Goal: Navigation & Orientation: Find specific page/section

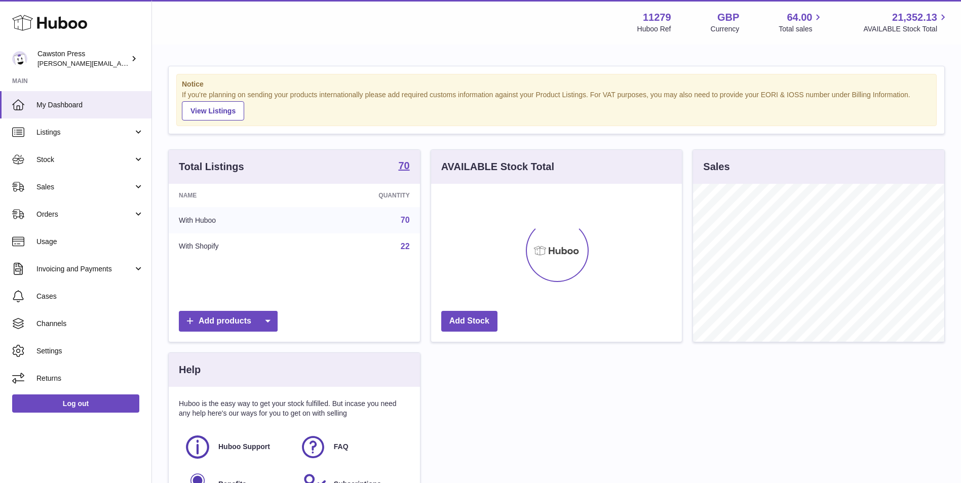
scroll to position [158, 251]
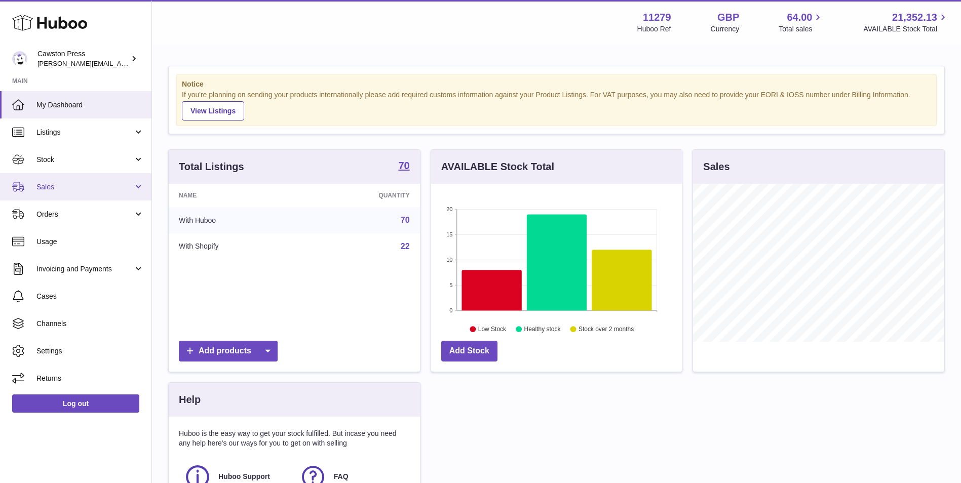
click at [73, 186] on span "Sales" at bounding box center [84, 187] width 97 height 10
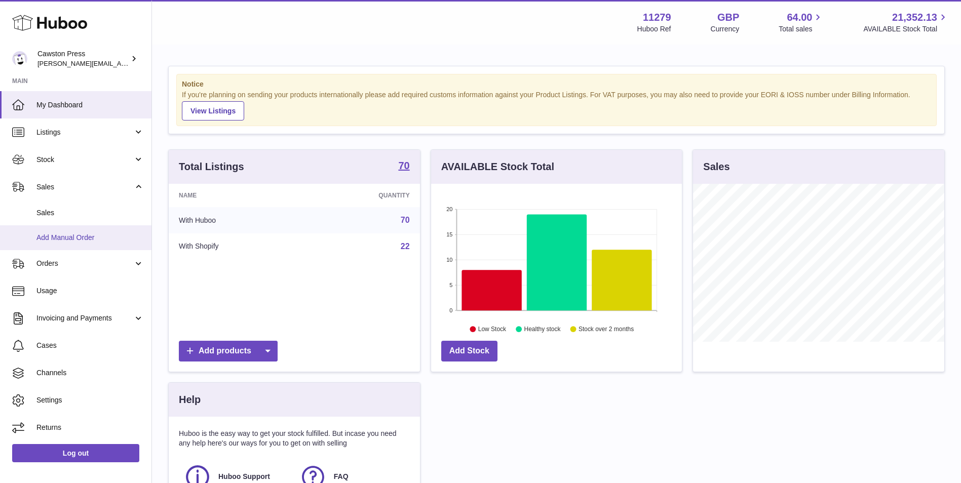
click at [76, 233] on span "Add Manual Order" at bounding box center [89, 238] width 107 height 10
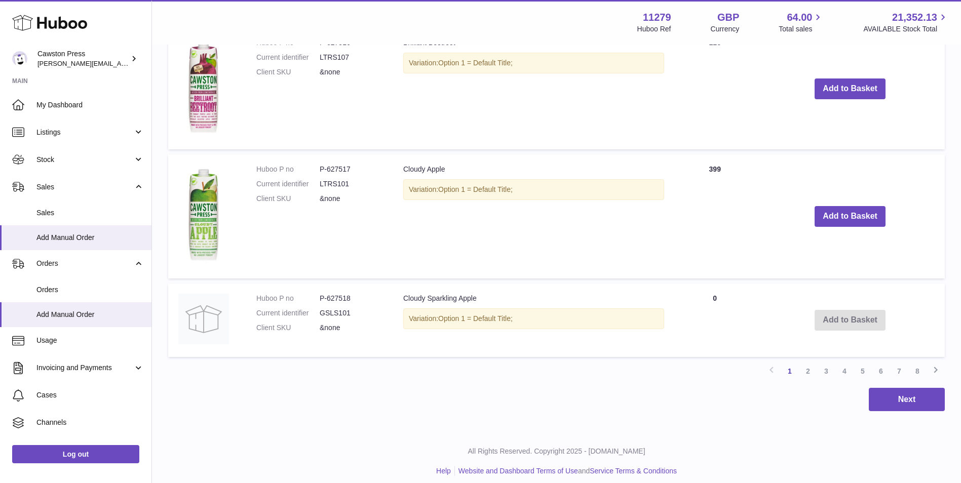
scroll to position [1143, 0]
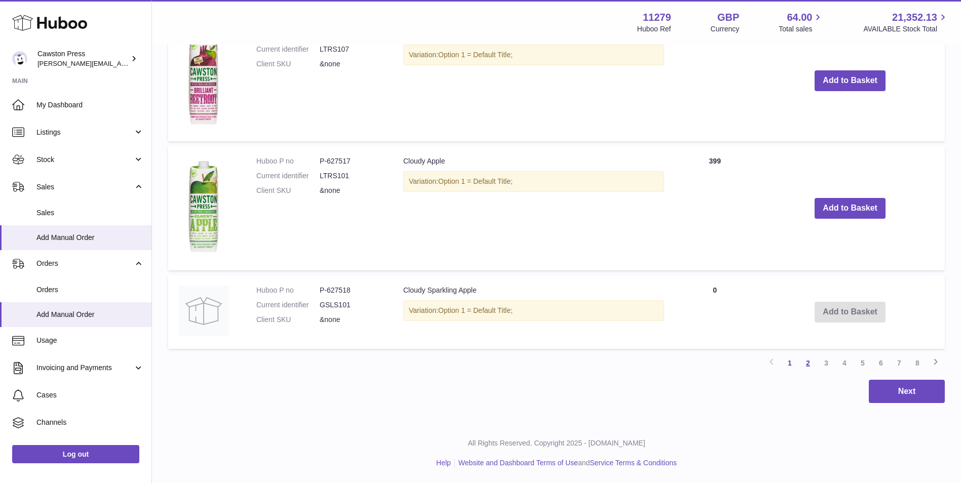
click at [807, 364] on link "2" at bounding box center [808, 363] width 18 height 18
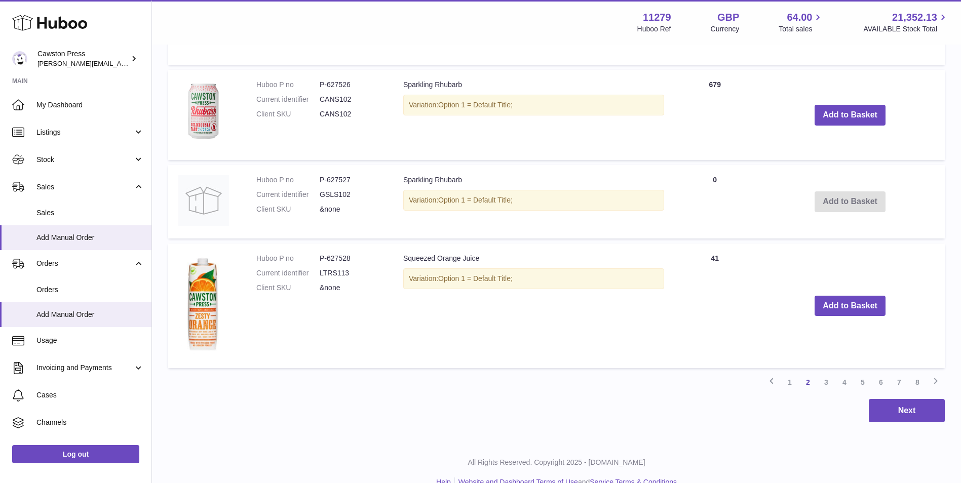
scroll to position [951, 0]
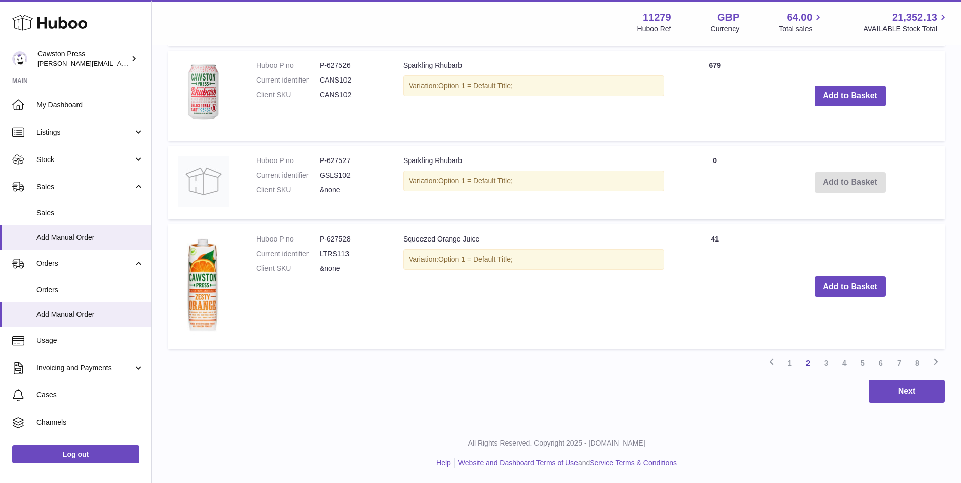
click at [827, 364] on link "3" at bounding box center [826, 363] width 18 height 18
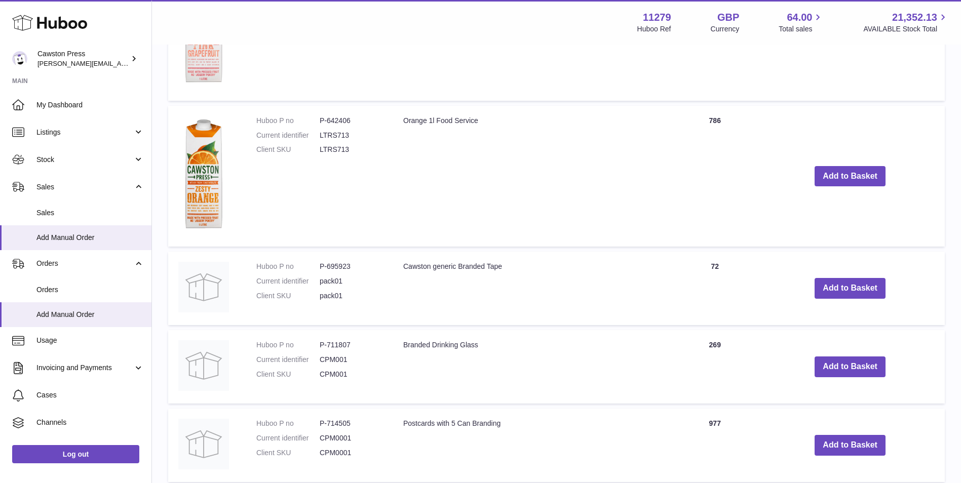
scroll to position [1181, 0]
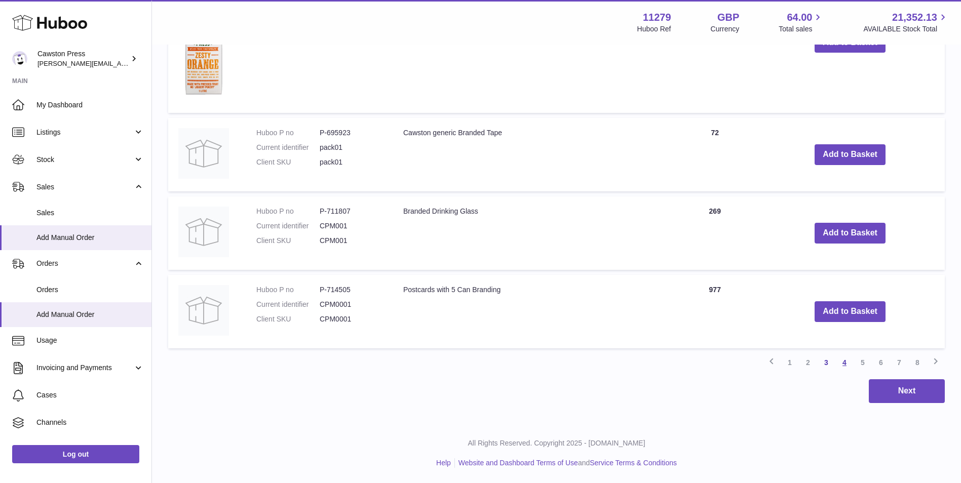
click at [846, 362] on link "4" at bounding box center [845, 363] width 18 height 18
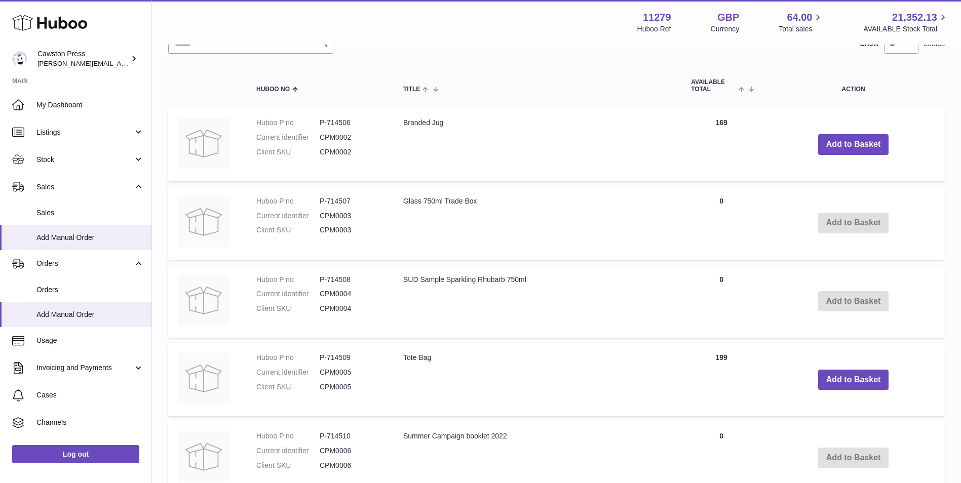
scroll to position [101, 0]
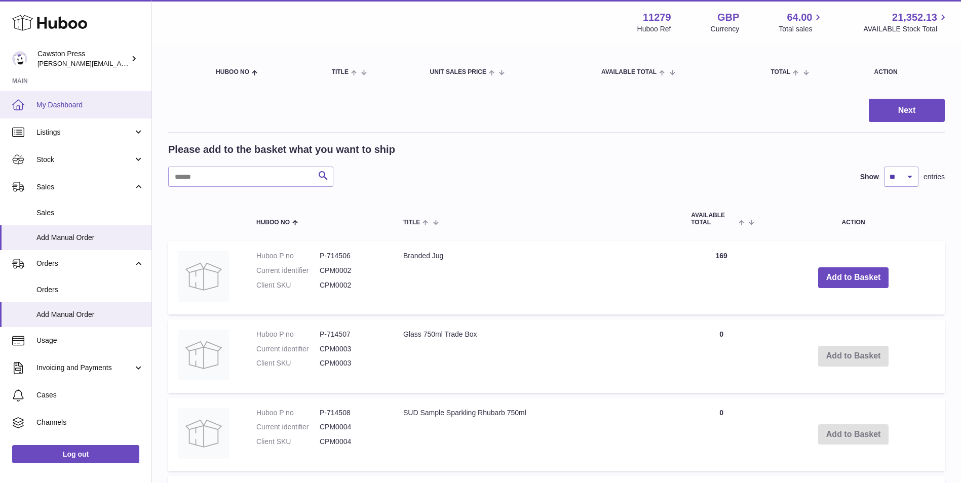
click at [72, 107] on span "My Dashboard" at bounding box center [89, 105] width 107 height 10
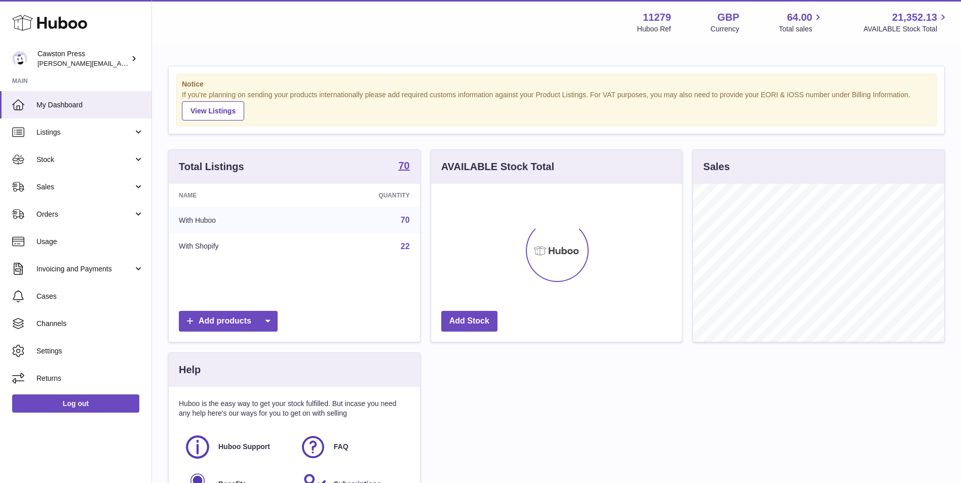
scroll to position [158, 251]
